Goal: Information Seeking & Learning: Learn about a topic

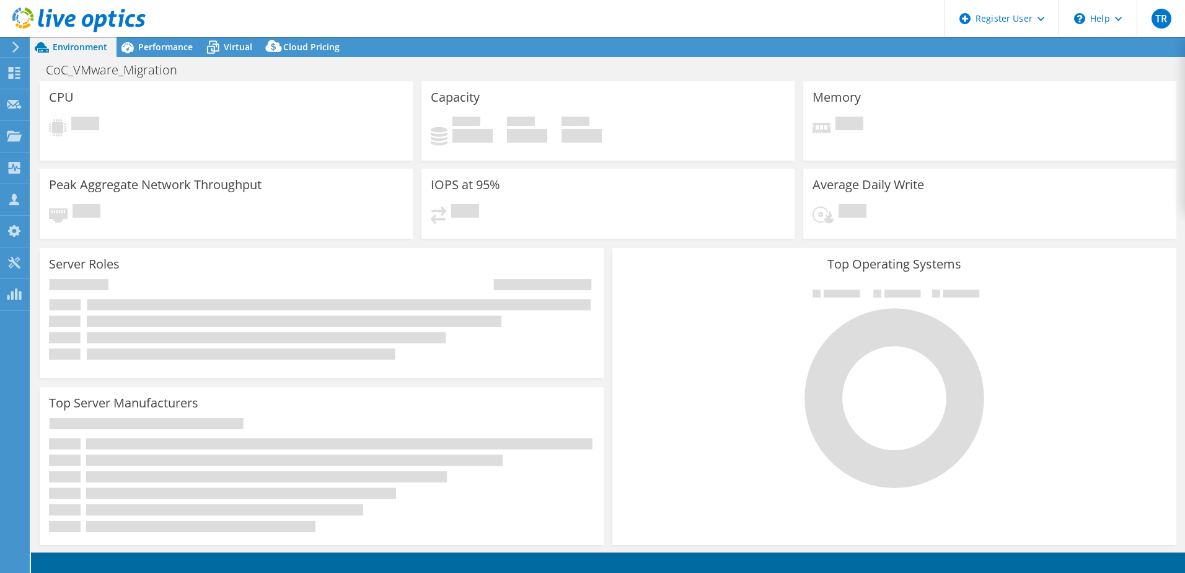
select select "USD"
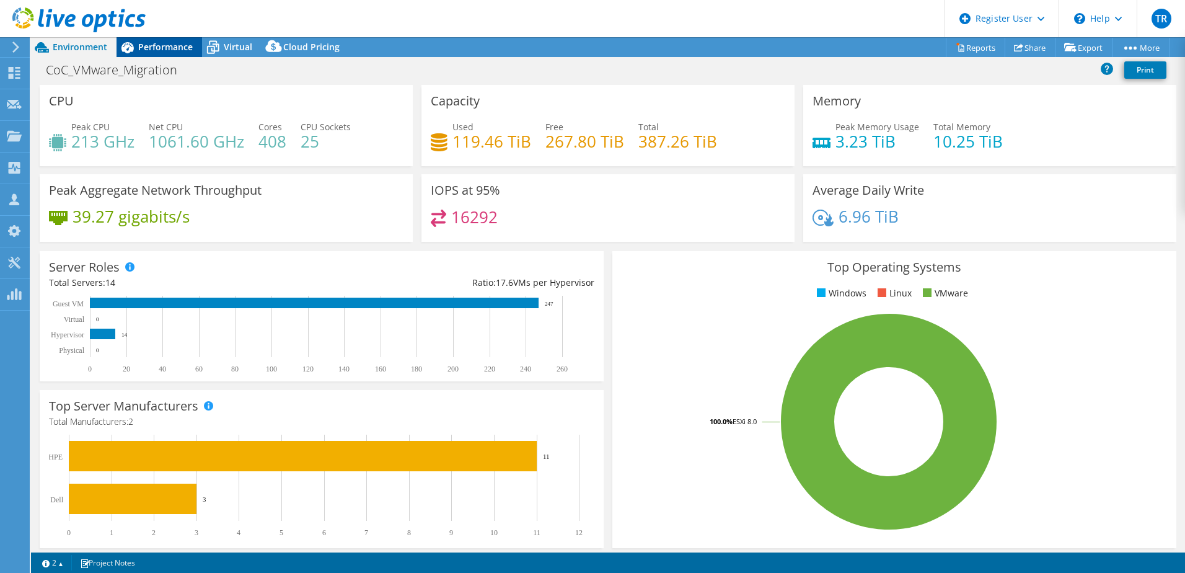
click at [156, 51] on span "Performance" at bounding box center [165, 47] width 55 height 12
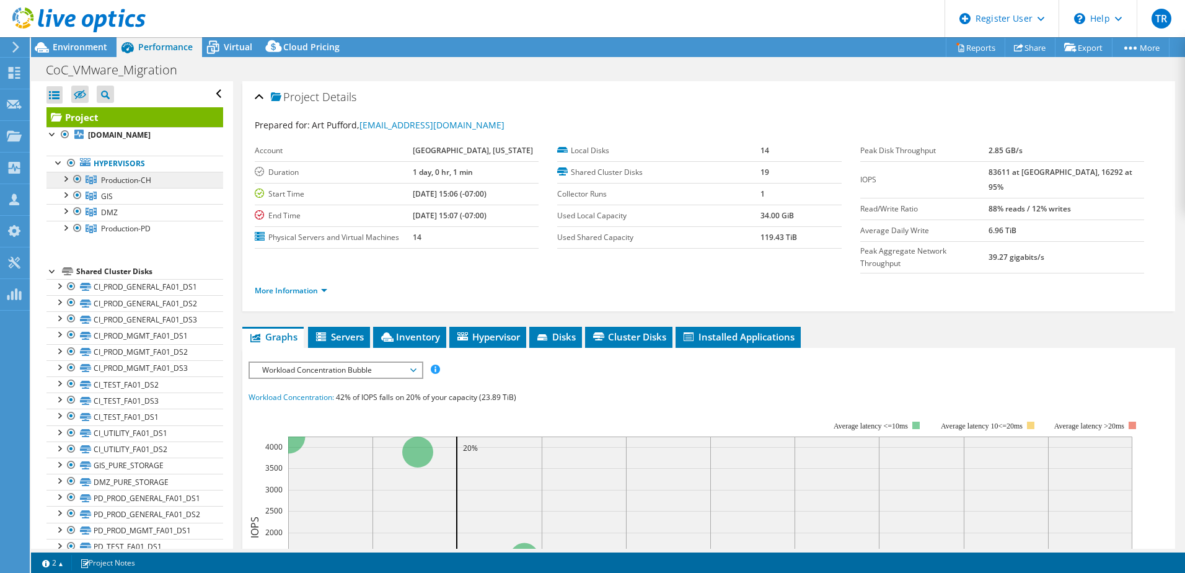
click at [138, 177] on span "Production-CH" at bounding box center [126, 180] width 50 height 11
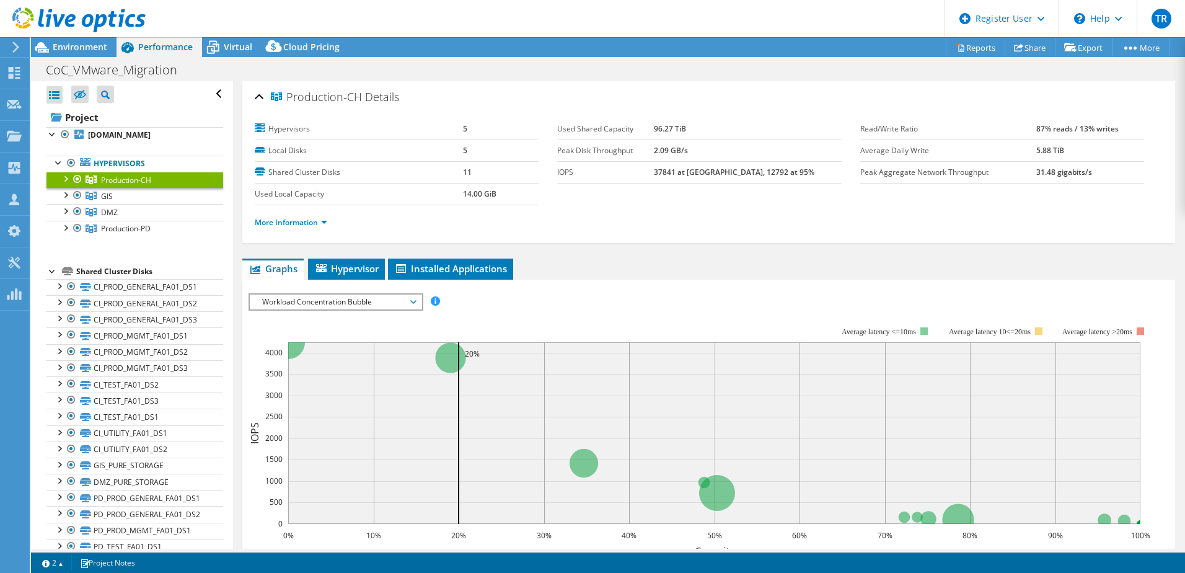
click at [60, 180] on div at bounding box center [65, 178] width 12 height 12
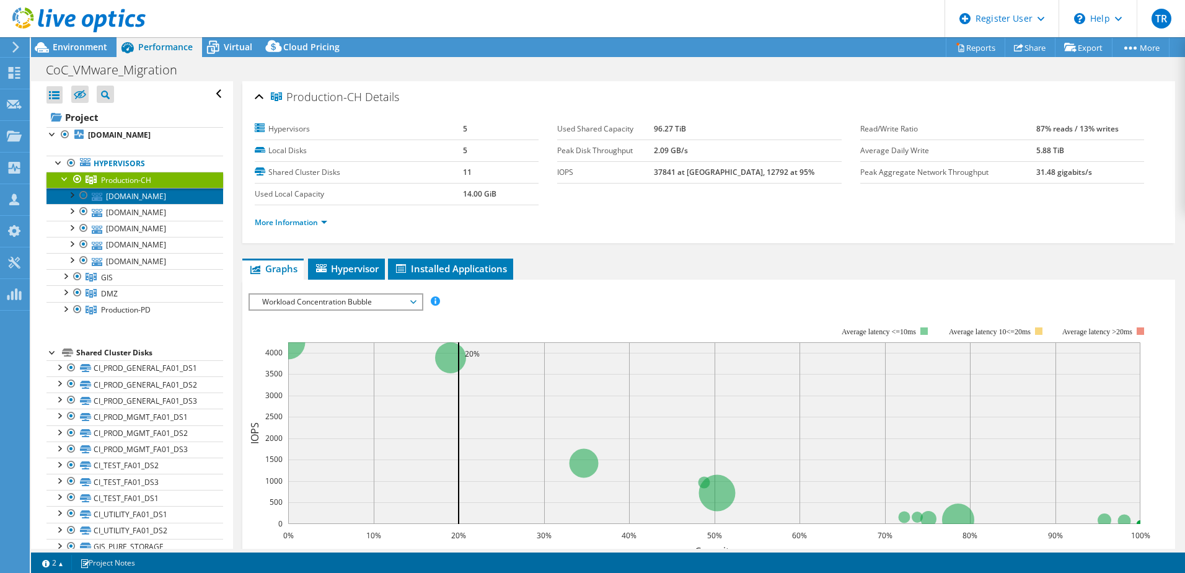
click at [156, 204] on link "[DOMAIN_NAME]" at bounding box center [134, 196] width 177 height 16
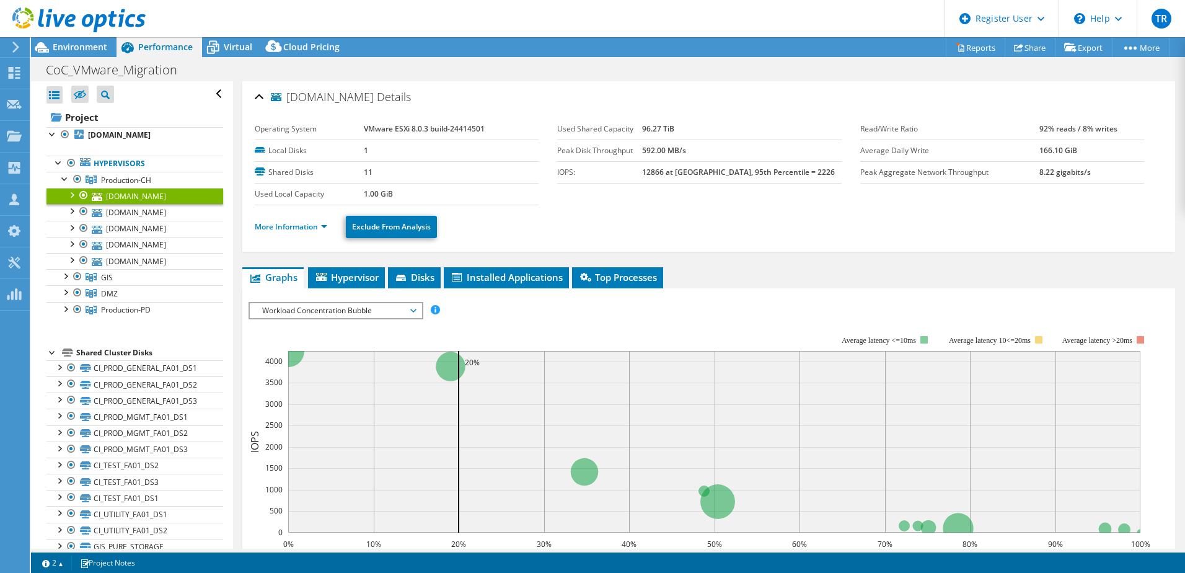
click at [304, 233] on li "More Information" at bounding box center [295, 227] width 80 height 14
click at [297, 222] on link "More Information" at bounding box center [291, 226] width 73 height 11
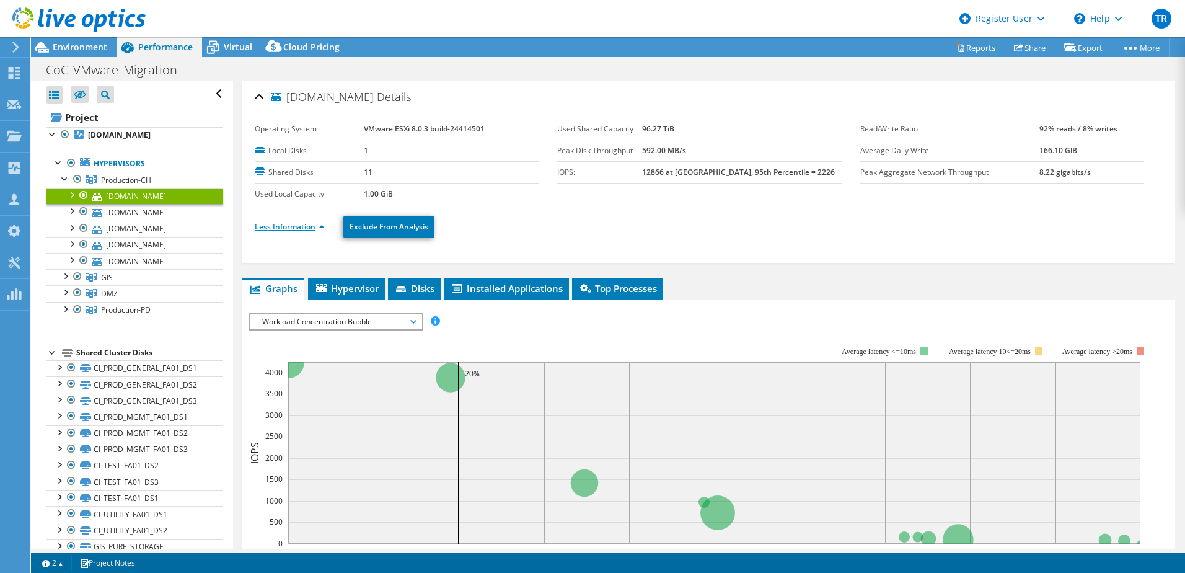
click at [286, 226] on link "Less Information" at bounding box center [290, 226] width 70 height 11
click at [322, 225] on link "More Information" at bounding box center [291, 226] width 73 height 11
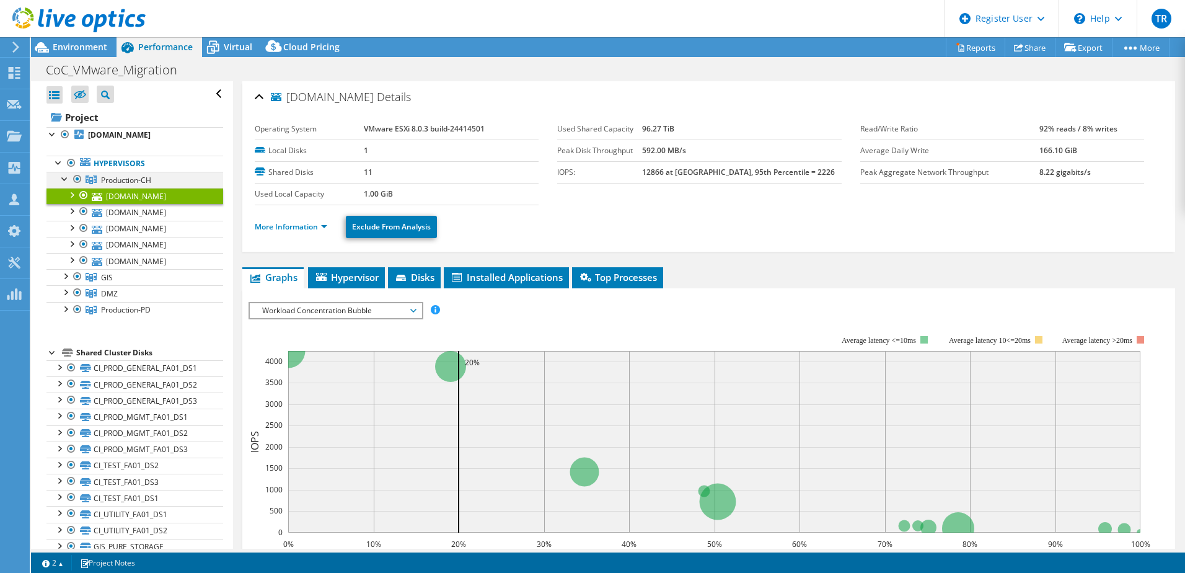
click at [66, 177] on div at bounding box center [65, 178] width 12 height 12
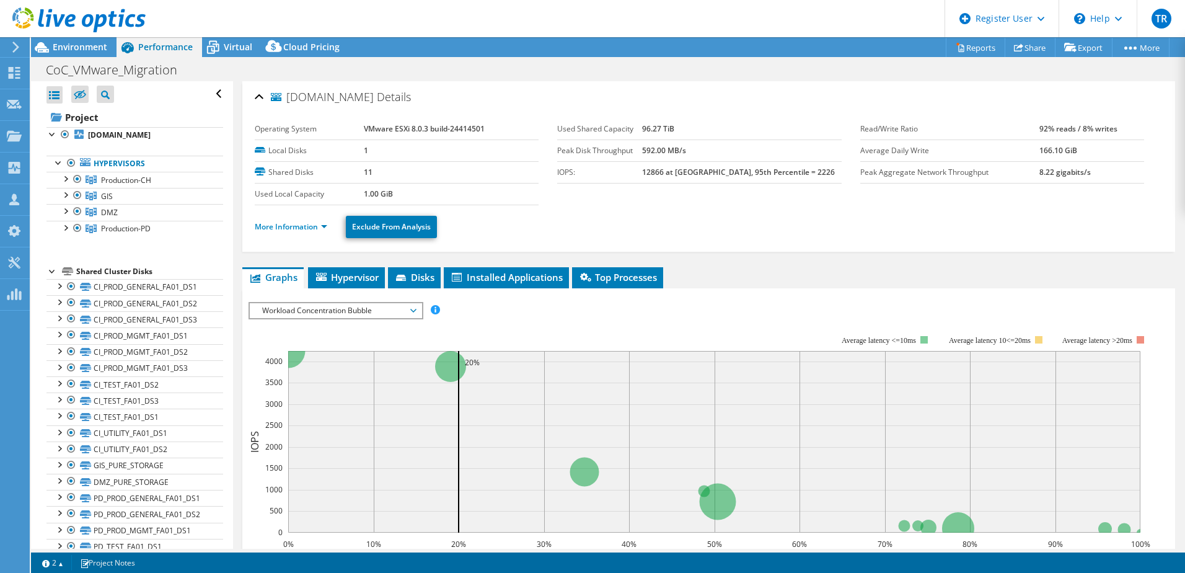
click at [48, 271] on div at bounding box center [52, 270] width 12 height 12
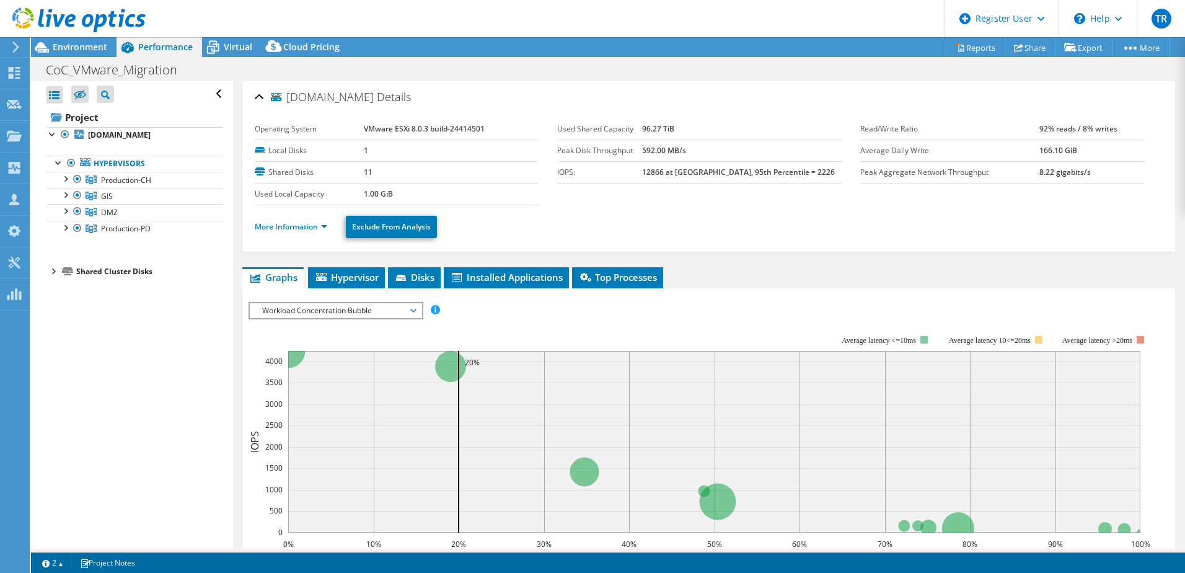
click at [462, 256] on div "[DOMAIN_NAME] Details Operating System VMware ESXi 8.0.3 build-24414501 Local D…" at bounding box center [708, 450] width 951 height 739
click at [276, 222] on link "More Information" at bounding box center [291, 226] width 73 height 11
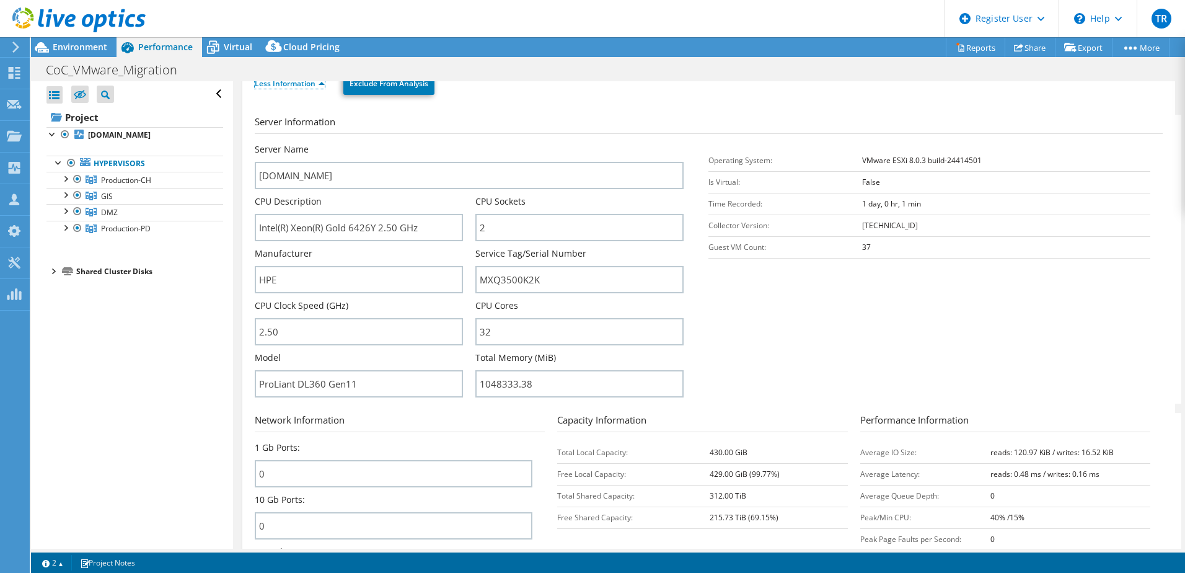
scroll to position [124, 0]
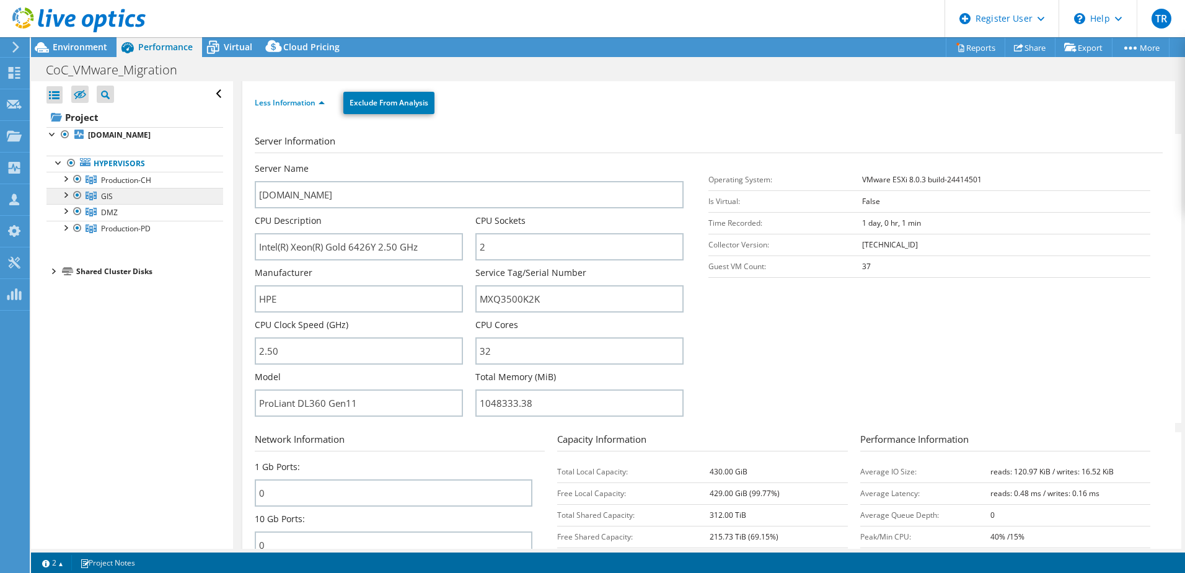
click at [126, 192] on link "GIS" at bounding box center [134, 196] width 177 height 16
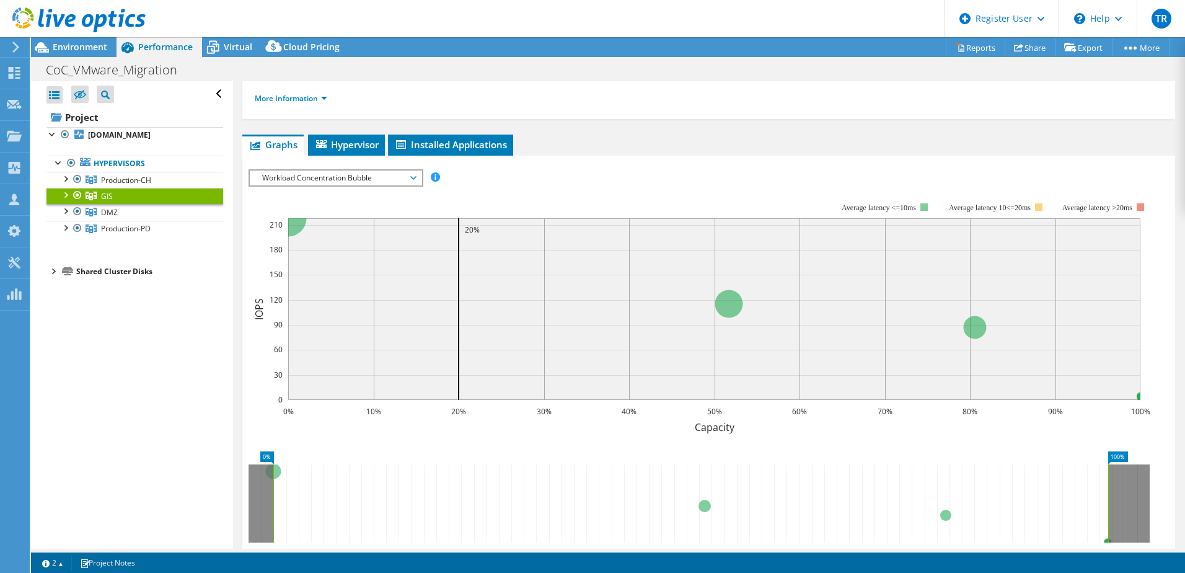
scroll to position [0, 0]
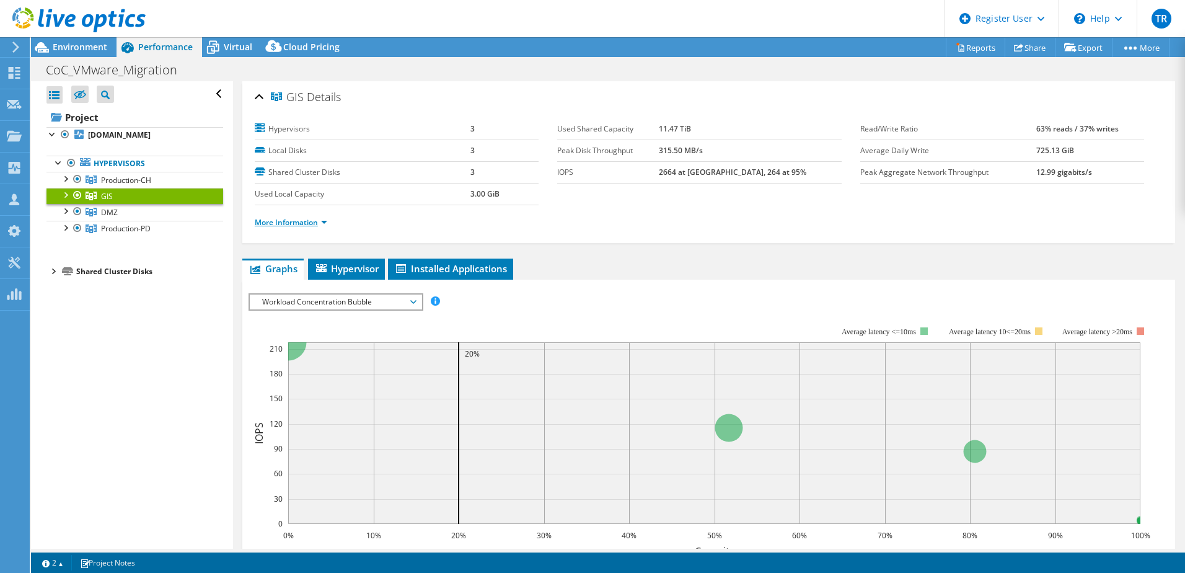
click at [293, 225] on link "More Information" at bounding box center [291, 222] width 73 height 11
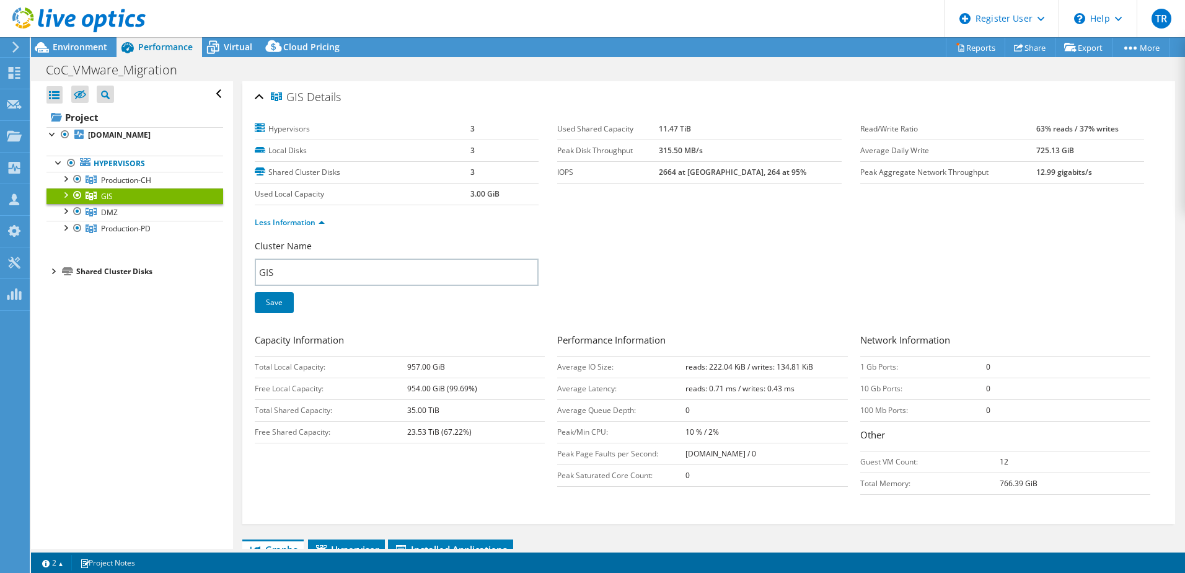
click at [64, 195] on div at bounding box center [65, 194] width 12 height 12
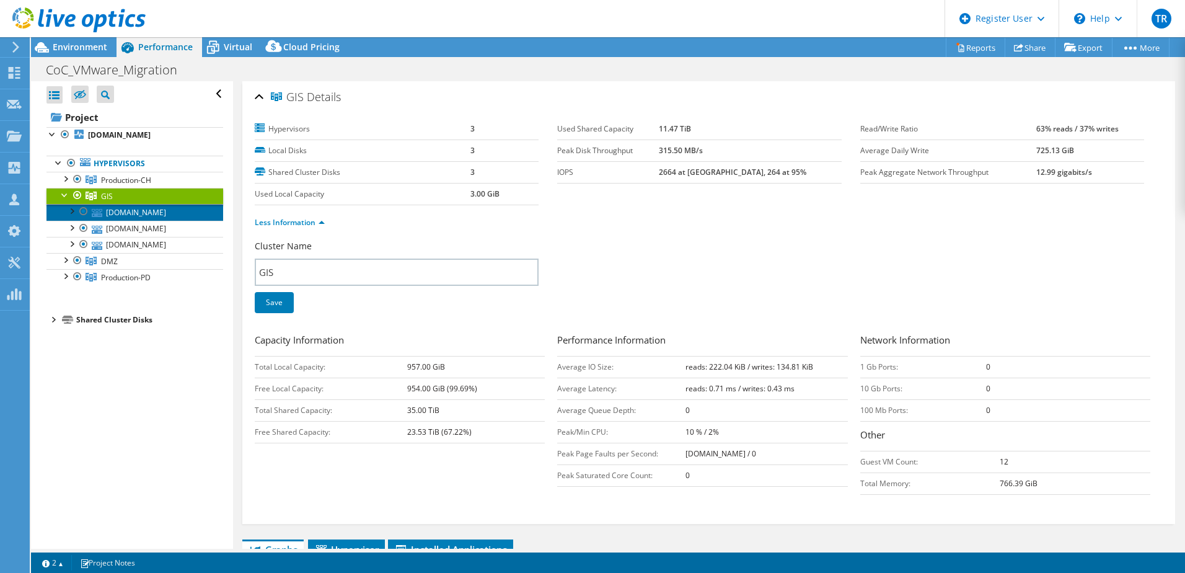
click at [134, 220] on link "[DOMAIN_NAME]" at bounding box center [134, 212] width 177 height 16
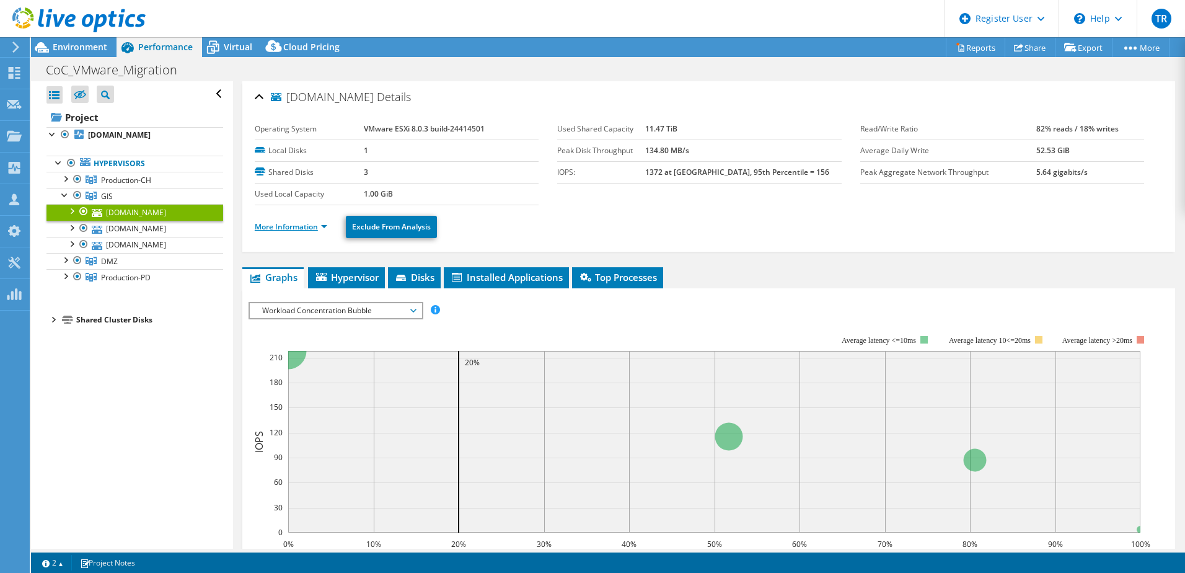
click at [302, 224] on link "More Information" at bounding box center [291, 226] width 73 height 11
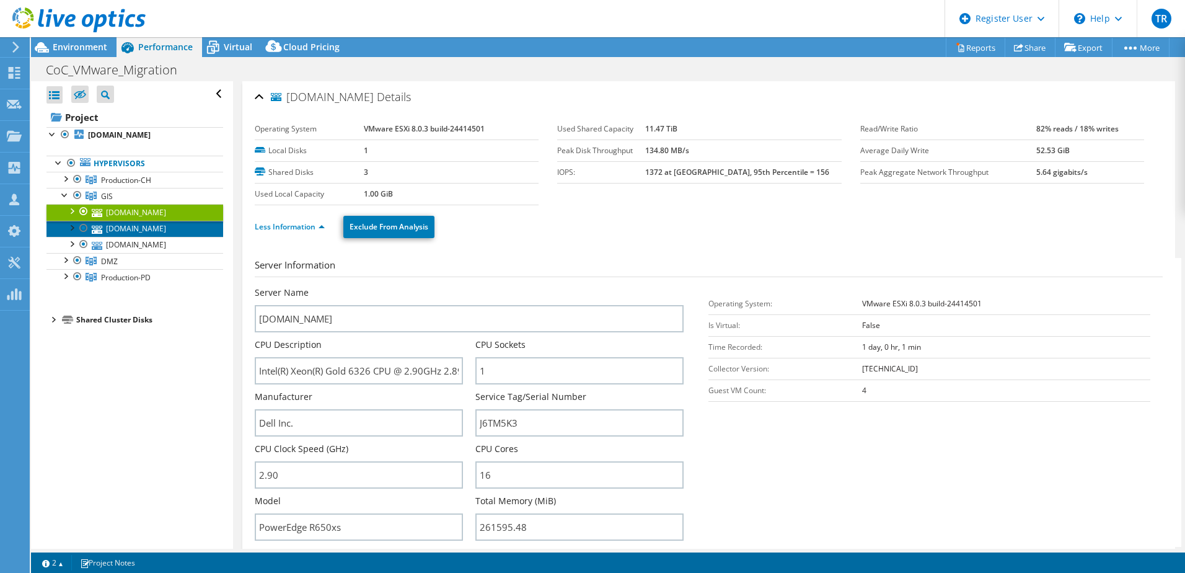
click at [119, 237] on link "[DOMAIN_NAME]" at bounding box center [134, 229] width 177 height 16
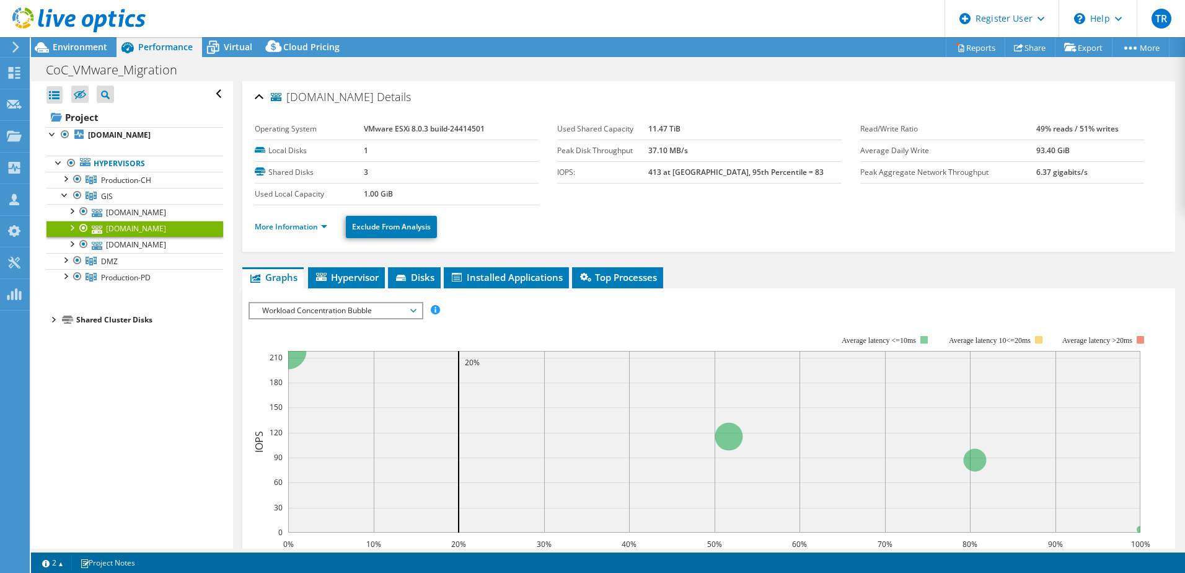
click at [273, 221] on li "More Information" at bounding box center [295, 227] width 80 height 14
click at [270, 231] on link "More Information" at bounding box center [291, 226] width 73 height 11
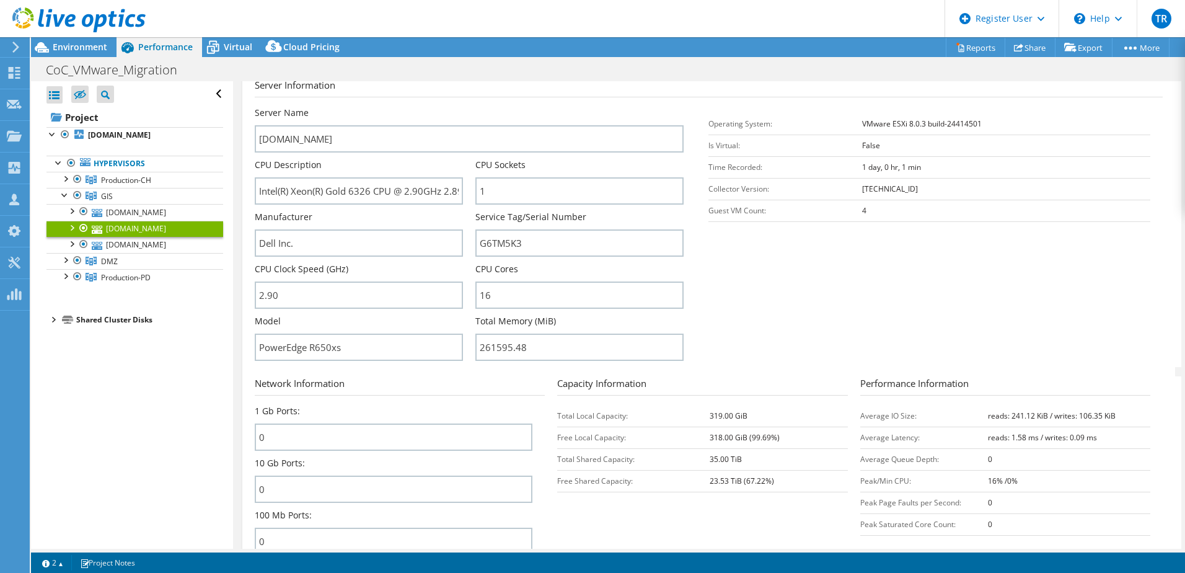
scroll to position [186, 0]
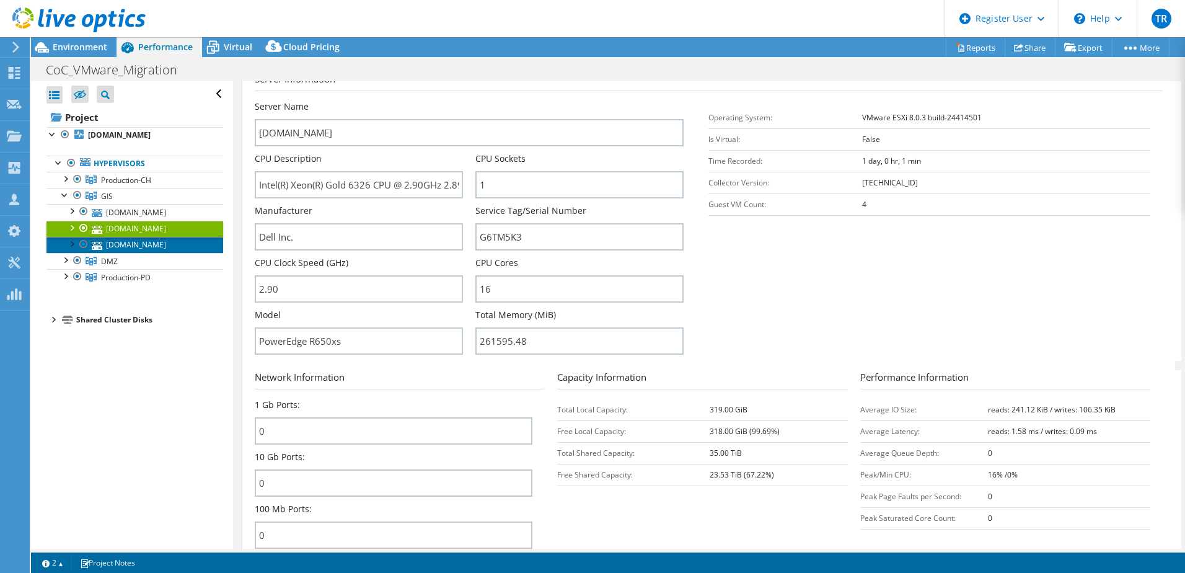
click at [118, 253] on link "[DOMAIN_NAME]" at bounding box center [134, 245] width 177 height 16
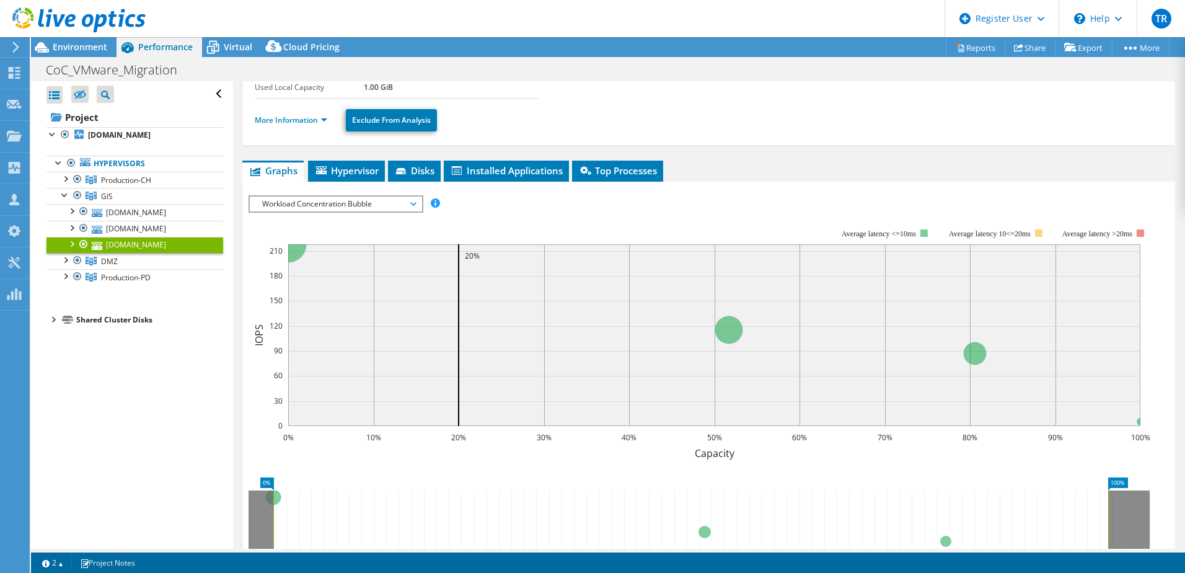
scroll to position [62, 0]
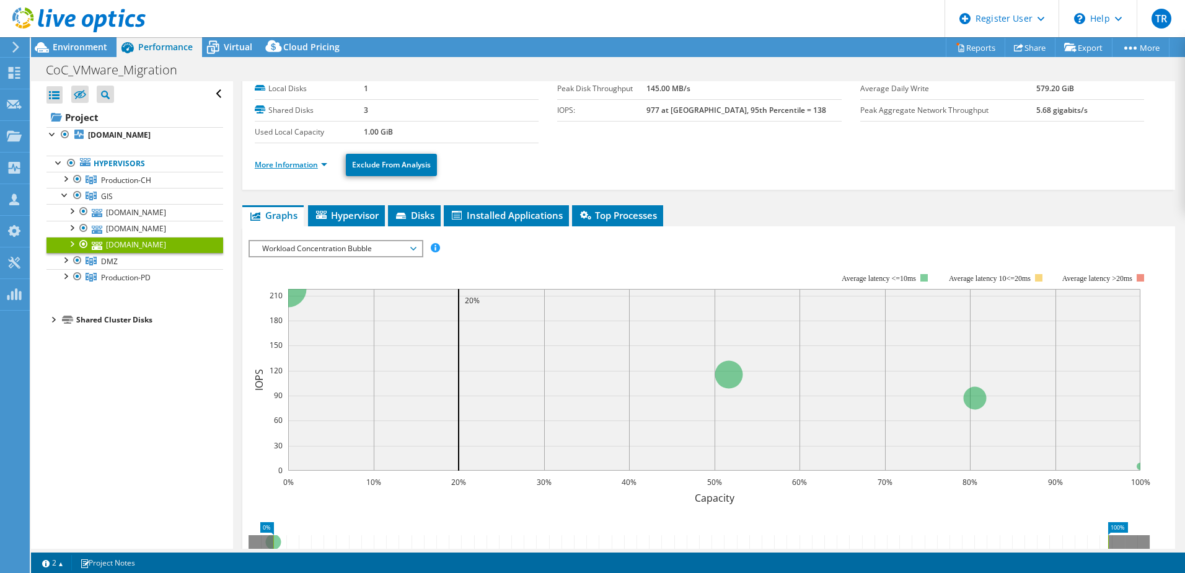
click at [274, 167] on link "More Information" at bounding box center [291, 164] width 73 height 11
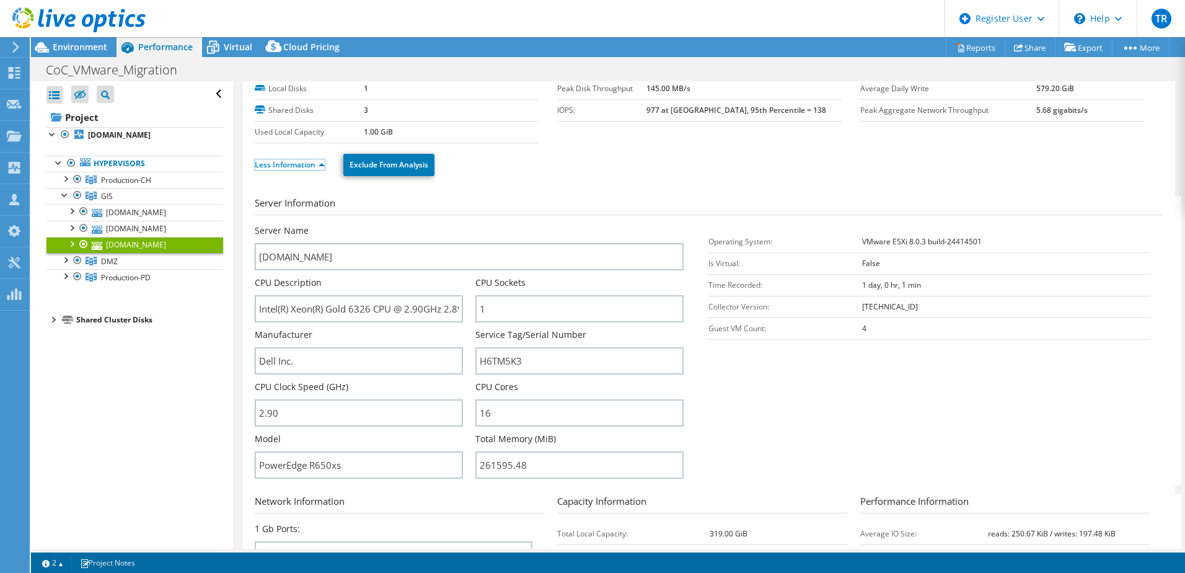
scroll to position [124, 0]
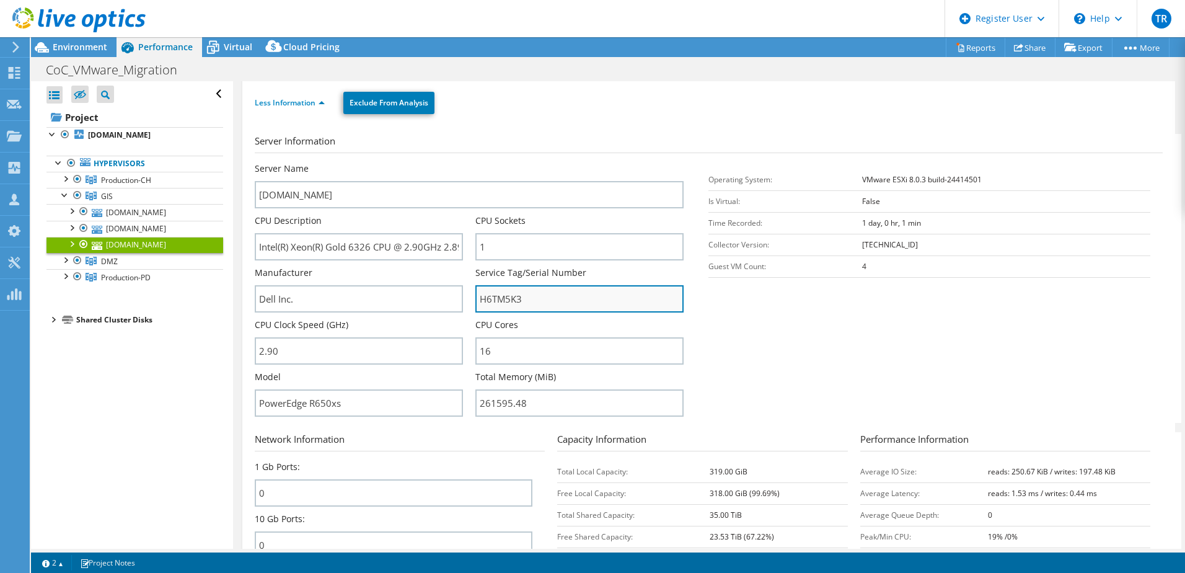
click at [513, 301] on input "H6TM5K3" at bounding box center [579, 298] width 208 height 27
